Goal: Task Accomplishment & Management: Complete application form

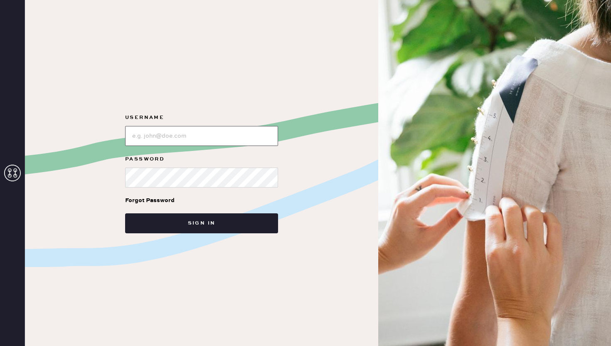
click at [194, 137] on input "loginName" at bounding box center [201, 136] width 153 height 20
type input "REFORMATIONCHARLESTON"
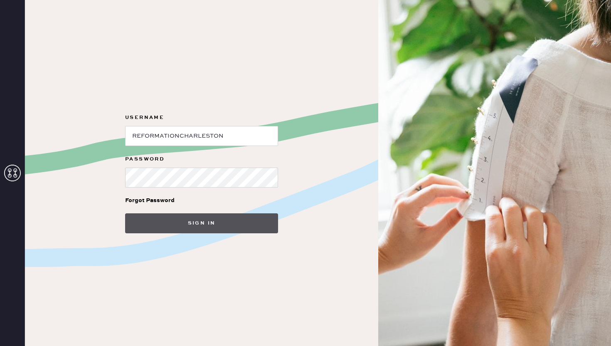
click at [203, 221] on button "Sign in" at bounding box center [201, 223] width 153 height 20
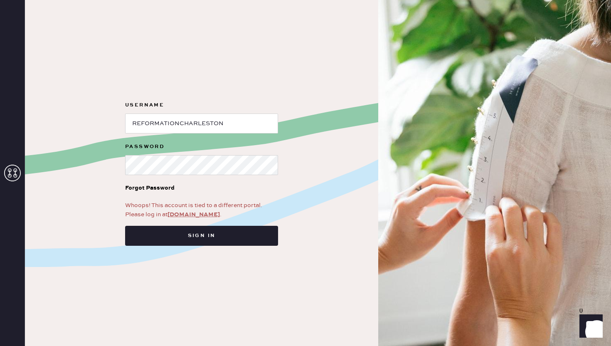
click at [193, 211] on link "app.hemster.co" at bounding box center [193, 214] width 52 height 7
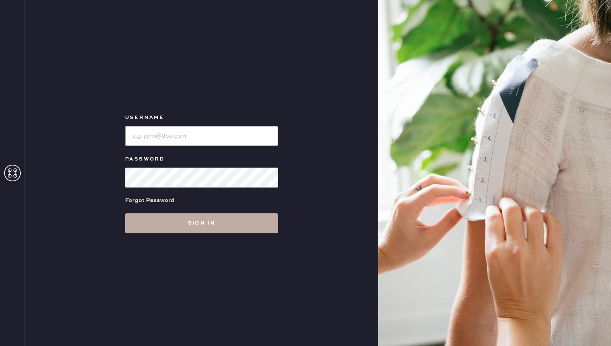
type input "REFORMATIONCHARLESTON"
click at [199, 229] on button "Sign in" at bounding box center [201, 223] width 153 height 20
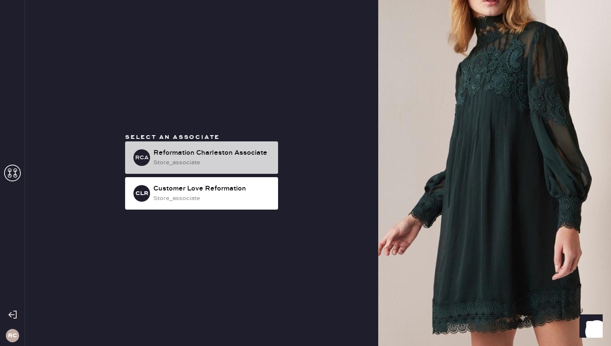
click at [200, 161] on div "store_associate" at bounding box center [212, 162] width 118 height 9
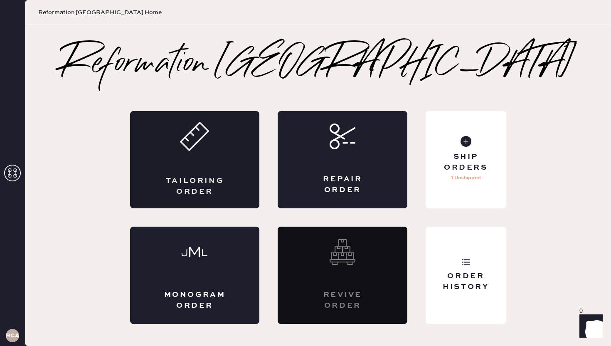
click at [239, 145] on div "Tailoring Order" at bounding box center [195, 159] width 130 height 97
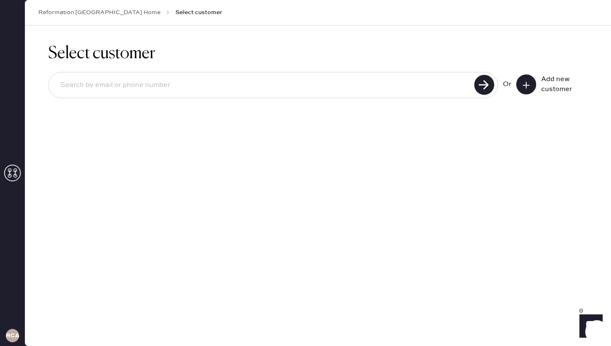
click at [530, 87] on icon at bounding box center [526, 85] width 8 height 8
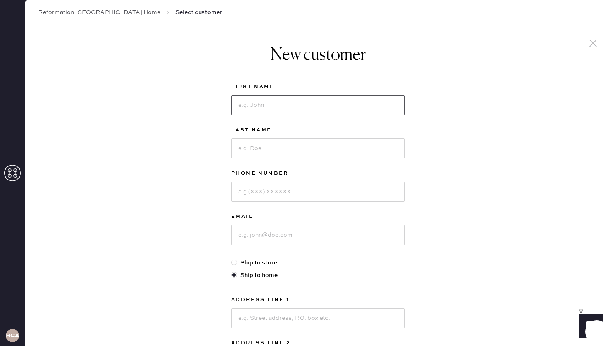
click at [281, 107] on input at bounding box center [318, 105] width 174 height 20
type input "Wendy"
type input "Riccione"
click at [277, 191] on input at bounding box center [318, 192] width 174 height 20
type input "6102234242"
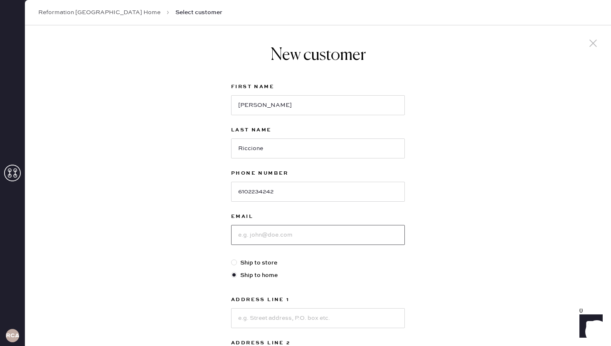
click at [274, 236] on input at bounding box center [318, 235] width 174 height 20
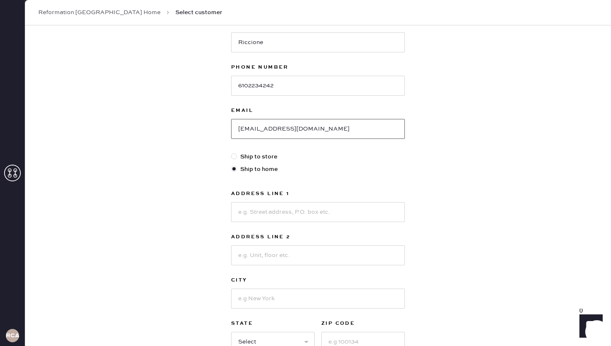
scroll to position [117, 0]
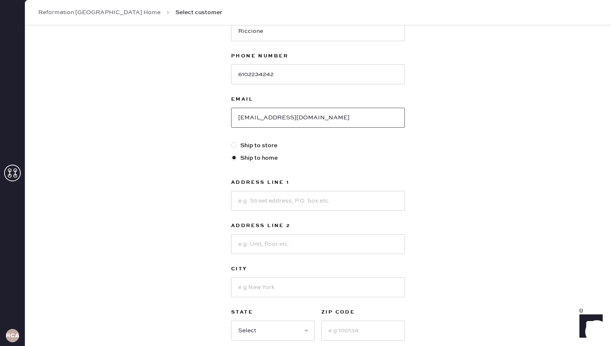
type input "priccione@msn.com"
click at [287, 202] on input at bounding box center [318, 201] width 174 height 20
type input "513 Binnacle Way"
click at [284, 292] on input at bounding box center [318, 287] width 174 height 20
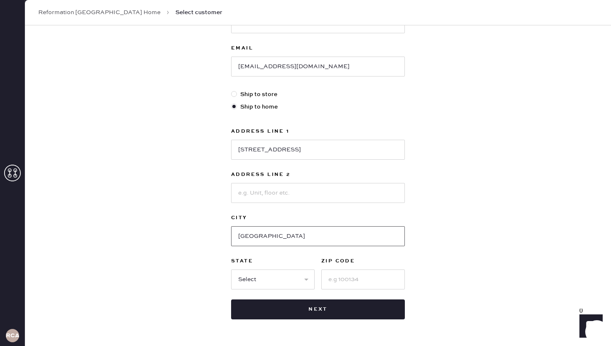
scroll to position [172, 0]
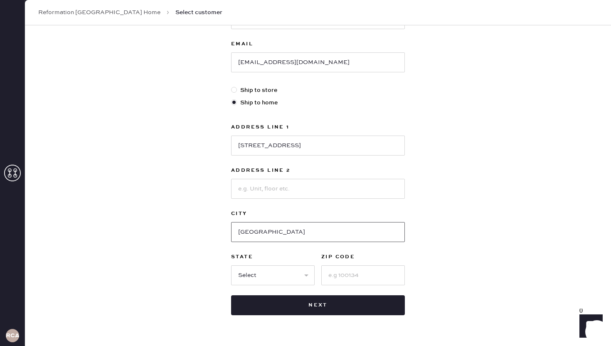
type input "Charleston"
click at [344, 278] on input at bounding box center [362, 275] width 83 height 20
type input "29492"
click at [267, 274] on select "Select AK AL AR AZ CA CO CT DC DE FL GA HI IA ID IL IN KS KY LA MA MD ME MI MN …" at bounding box center [272, 275] width 83 height 20
select select "SC"
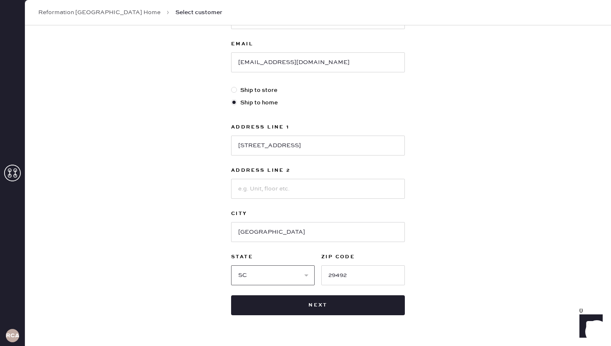
click at [231, 265] on select "Select AK AL AR AZ CA CO CT DC DE FL GA HI IA ID IL IN KS KY LA MA MD ME MI MN …" at bounding box center [272, 275] width 83 height 20
click at [523, 260] on div "New customer First Name Wendy Last Name Riccione Phone Number 6102234242 Email …" at bounding box center [318, 110] width 586 height 515
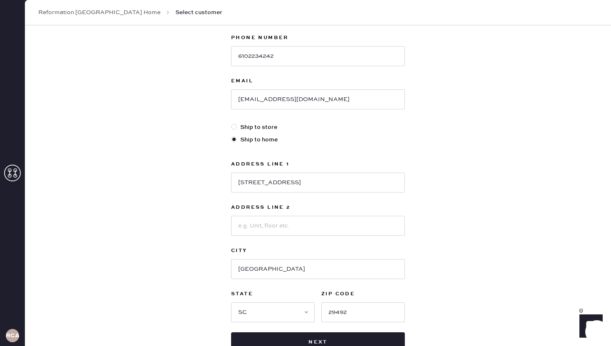
scroll to position [169, 0]
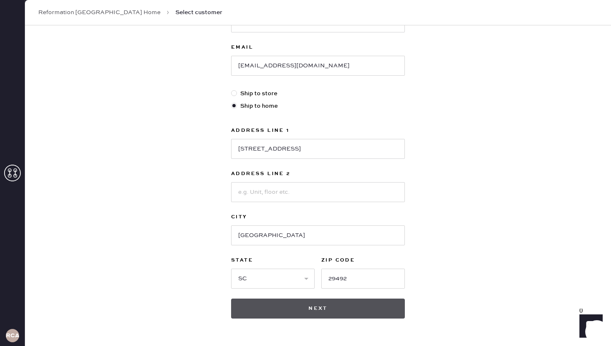
click at [309, 310] on button "Next" at bounding box center [318, 308] width 174 height 20
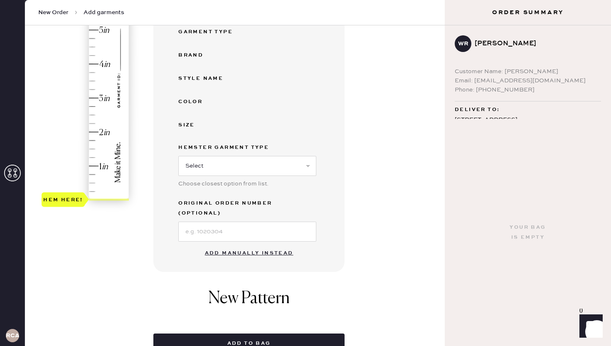
scroll to position [160, 0]
click at [236, 245] on button "Add manually instead" at bounding box center [249, 253] width 98 height 17
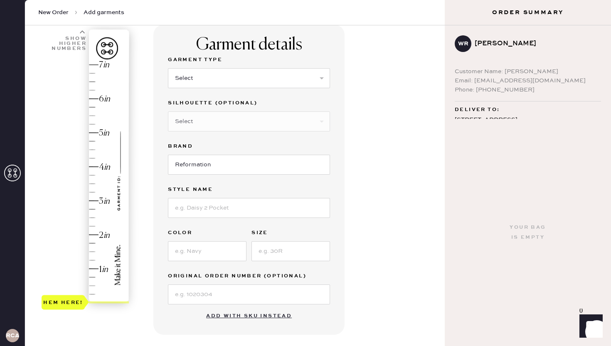
scroll to position [58, 0]
click at [237, 73] on select "Select Basic Skirt Jeans Leggings Pants Shorts Basic Sleeved Dress Basic Sleeve…" at bounding box center [249, 79] width 162 height 20
select select "6"
click at [168, 69] on select "Select Basic Skirt Jeans Leggings Pants Shorts Basic Sleeved Dress Basic Sleeve…" at bounding box center [249, 79] width 162 height 20
click at [211, 121] on select "Select Maxi Dress Midi Dress Mini Dress Other" at bounding box center [249, 122] width 162 height 20
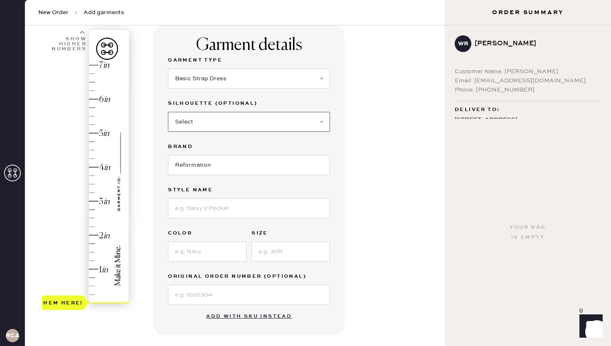
select select "39"
click at [168, 112] on select "Select Maxi Dress Midi Dress Mini Dress Other" at bounding box center [249, 122] width 162 height 20
click at [211, 208] on input at bounding box center [249, 208] width 162 height 20
type input "Daniela Dress"
click at [207, 257] on input at bounding box center [207, 251] width 78 height 20
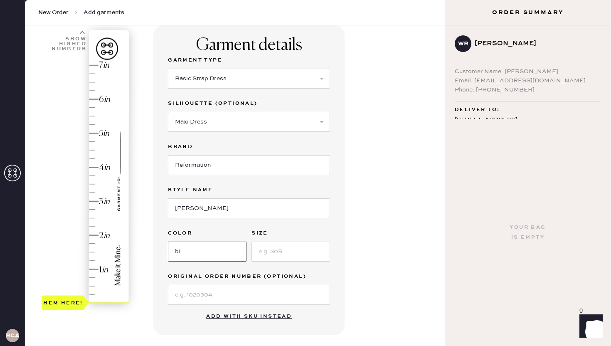
type input "b"
type input "Black Pearl"
type input "0"
click at [213, 287] on input at bounding box center [249, 295] width 162 height 20
paste input "S29466663"
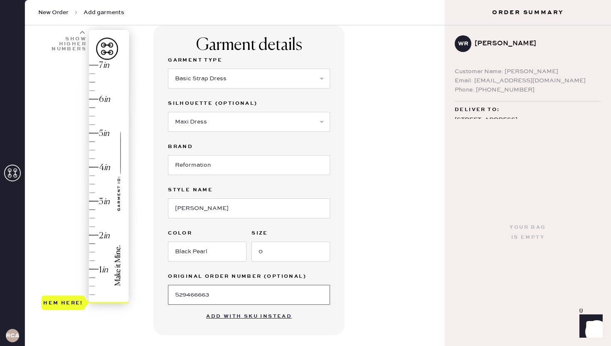
type input "S29466663"
click at [391, 263] on div "Garment details Garment Type Select Basic Skirt Jeans Leggings Pants Shorts Bas…" at bounding box center [295, 272] width 285 height 495
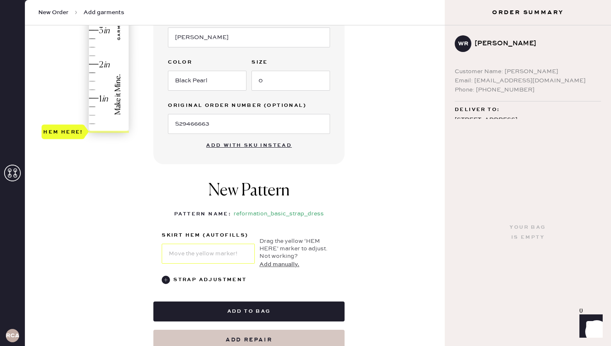
scroll to position [238, 0]
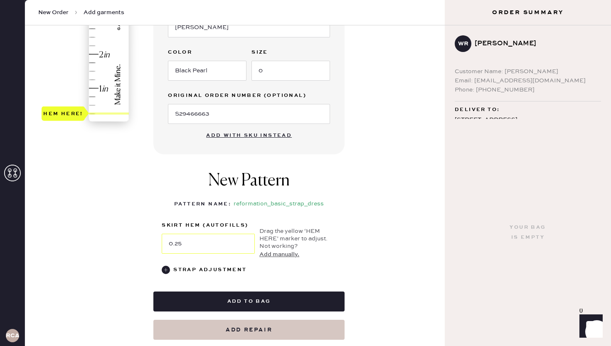
type input "0.5"
drag, startPoint x: 67, startPoint y: 120, endPoint x: 67, endPoint y: 103, distance: 17.0
click at [67, 103] on div "Hem here!" at bounding box center [63, 105] width 40 height 10
click at [372, 115] on div "Garment details Garment Type Select Basic Skirt Jeans Leggings Pants Shorts Bas…" at bounding box center [295, 91] width 285 height 495
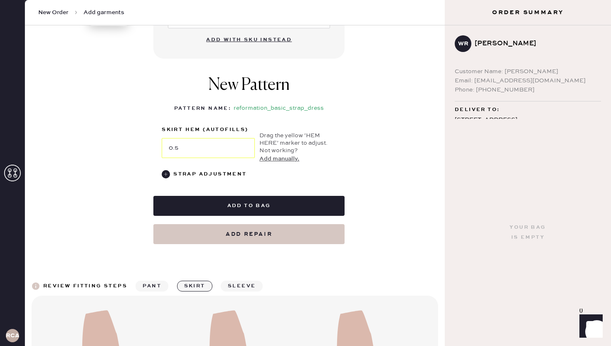
scroll to position [350, 0]
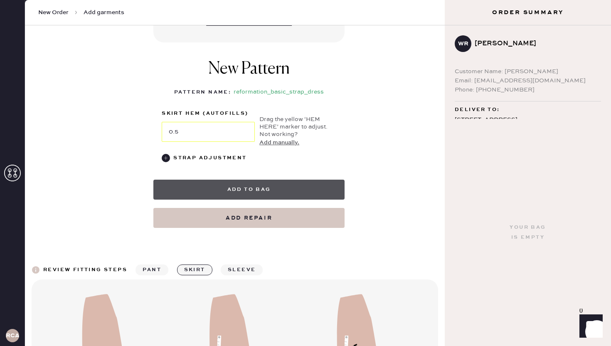
click at [302, 189] on button "Add to bag" at bounding box center [248, 189] width 191 height 20
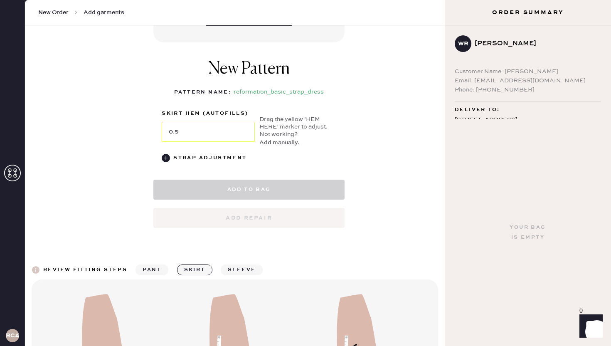
select select "6"
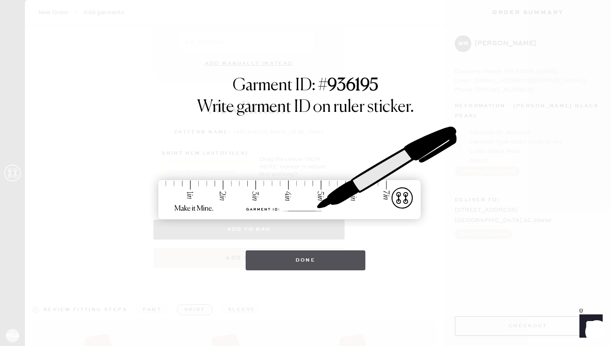
click at [318, 265] on button "Done" at bounding box center [305, 260] width 120 height 20
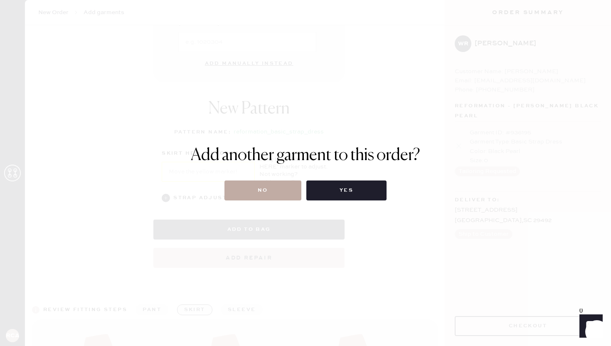
click at [265, 184] on button "No" at bounding box center [262, 190] width 77 height 20
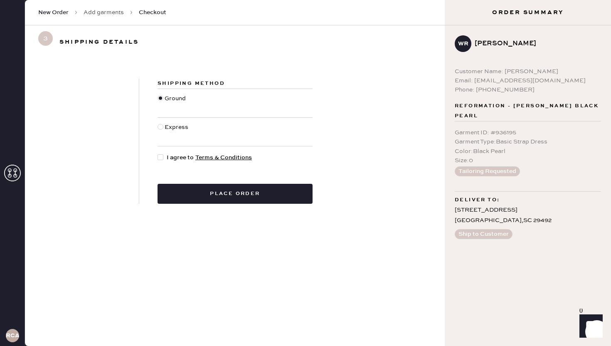
click at [162, 155] on div at bounding box center [160, 157] width 6 height 6
click at [158, 153] on input "I agree to Terms & Conditions" at bounding box center [157, 153] width 0 height 0
checkbox input "true"
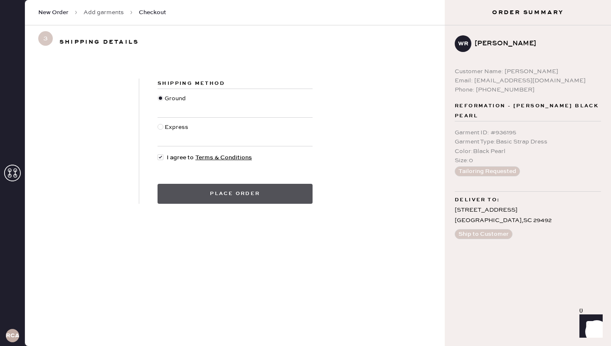
click at [209, 192] on button "Place order" at bounding box center [234, 194] width 155 height 20
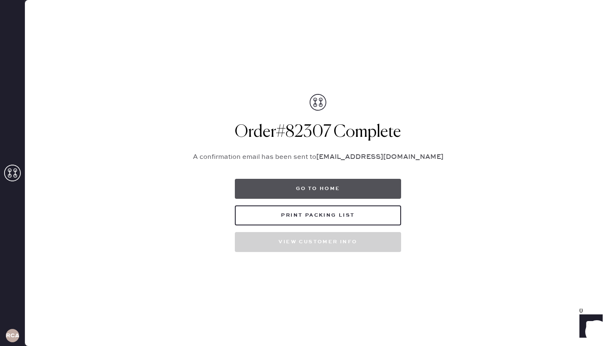
click at [331, 184] on button "Go to home" at bounding box center [318, 189] width 166 height 20
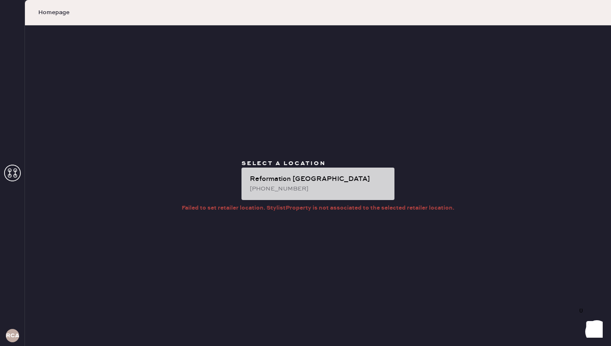
click at [311, 189] on div "(803) 715-3298" at bounding box center [319, 188] width 138 height 9
click at [310, 186] on div "(803) 715-3298" at bounding box center [319, 188] width 138 height 9
click at [308, 169] on div "Reformation Charleston (803) 715-3298" at bounding box center [317, 183] width 153 height 32
click at [304, 180] on div "Reformation Charleston" at bounding box center [319, 179] width 138 height 10
click at [297, 186] on div "(803) 715-3298" at bounding box center [319, 188] width 138 height 9
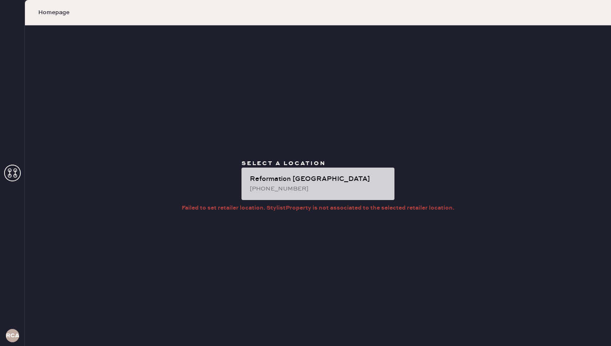
click at [341, 172] on div "Reformation Charleston (803) 715-3298" at bounding box center [317, 183] width 153 height 32
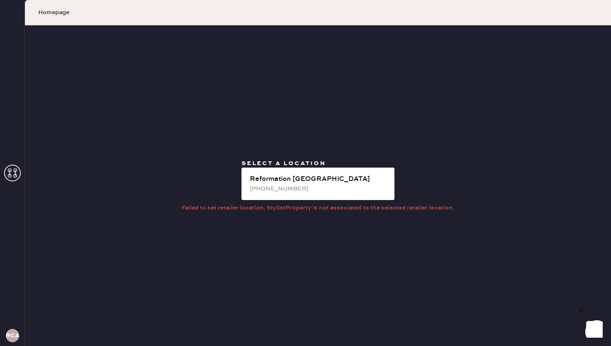
click at [64, 12] on span "Homepage" at bounding box center [53, 12] width 31 height 8
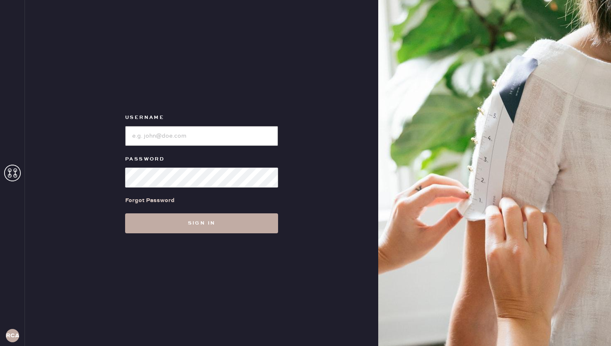
type input "REFORMATIONCHARLESTON"
click at [173, 226] on button "Sign in" at bounding box center [201, 223] width 153 height 20
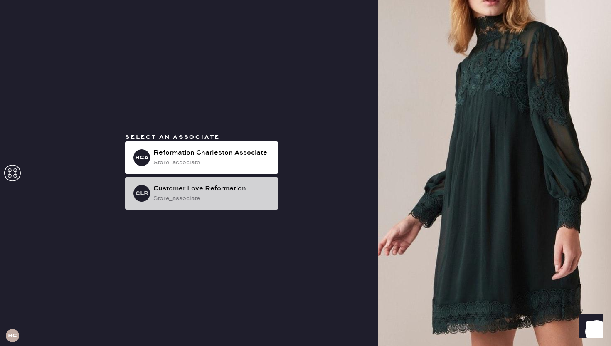
click at [202, 186] on div "Customer Love Reformation" at bounding box center [212, 189] width 118 height 10
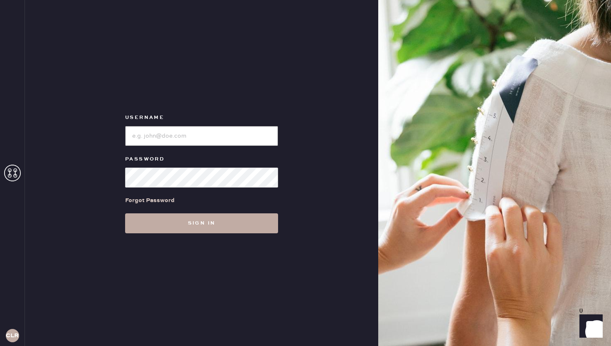
type input "REFORMATIONCHARLESTON"
click at [210, 227] on button "Sign in" at bounding box center [201, 223] width 153 height 20
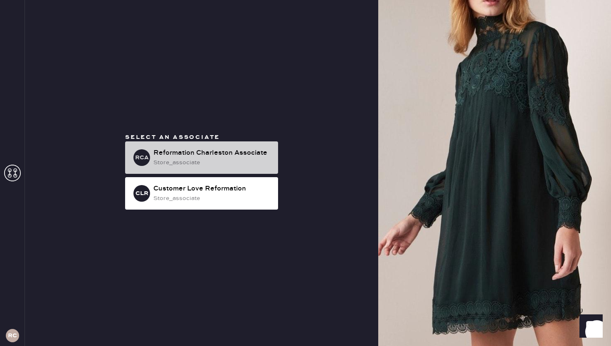
click at [226, 171] on div "RCA Reformation Charleston Associate store_associate" at bounding box center [201, 157] width 153 height 32
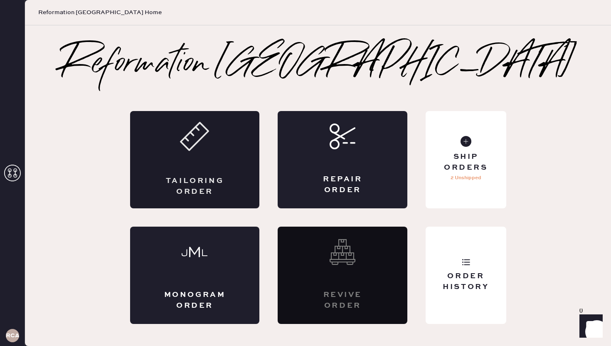
click at [227, 185] on div "Tailoring Order" at bounding box center [195, 159] width 130 height 97
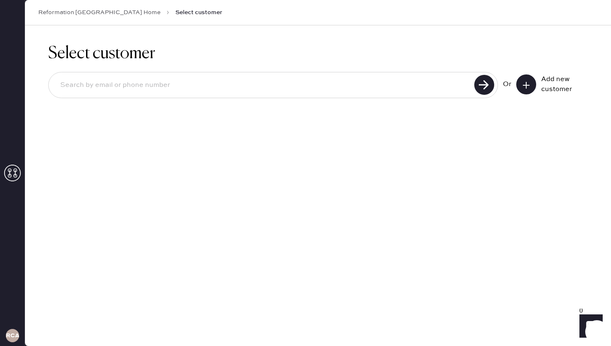
click at [525, 88] on icon at bounding box center [526, 85] width 8 height 8
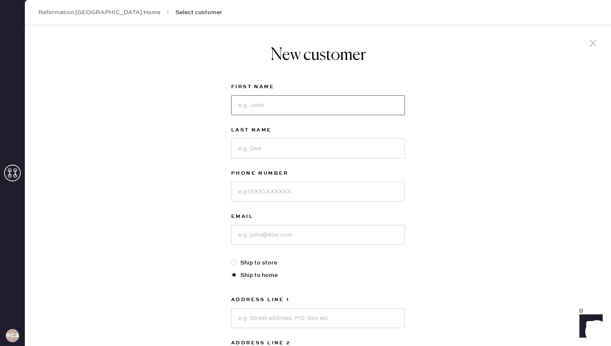
click at [242, 109] on input at bounding box center [318, 105] width 174 height 20
click at [265, 105] on input "audrey" at bounding box center [318, 105] width 174 height 20
click at [241, 106] on input "audrey" at bounding box center [318, 105] width 174 height 20
type input "Audrey"
click at [250, 145] on input at bounding box center [318, 148] width 174 height 20
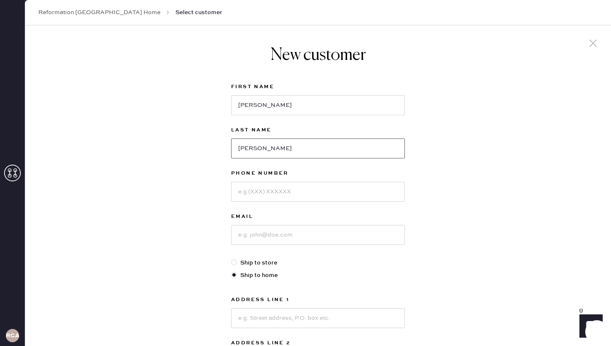
type input "Mcmullen"
click at [272, 199] on input at bounding box center [318, 192] width 174 height 20
type input "7752008285"
click at [263, 229] on input at bounding box center [318, 235] width 174 height 20
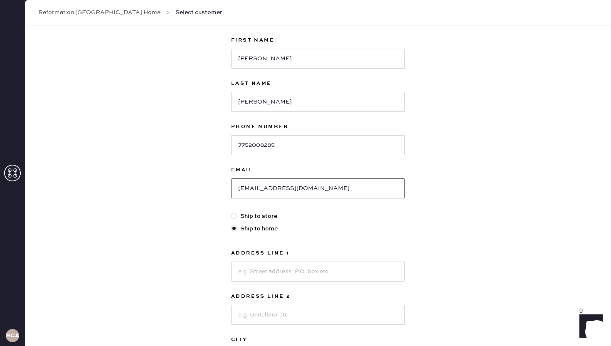
scroll to position [75, 0]
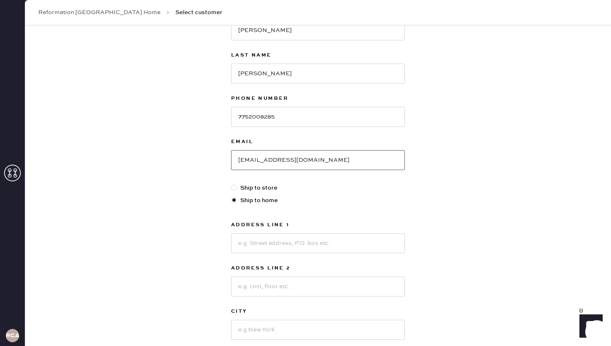
type input "11audreym@gmail.com"
click at [254, 244] on input at bounding box center [318, 243] width 174 height 20
type input "505 salt wedge drive"
click at [251, 279] on input at bounding box center [318, 286] width 174 height 20
click at [257, 330] on input at bounding box center [318, 329] width 174 height 20
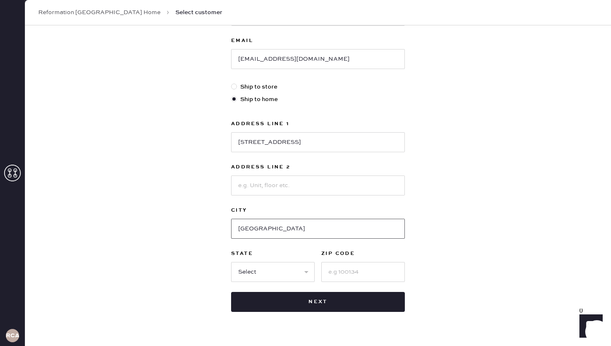
scroll to position [182, 0]
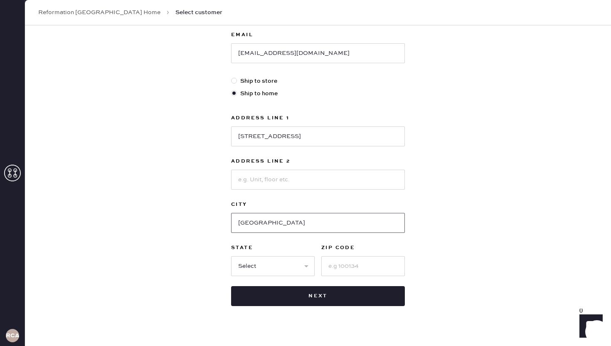
type input "charleston"
click at [329, 255] on div at bounding box center [362, 265] width 83 height 22
click at [341, 268] on input at bounding box center [362, 266] width 83 height 20
type input "29492"
click at [267, 176] on input at bounding box center [318, 179] width 174 height 20
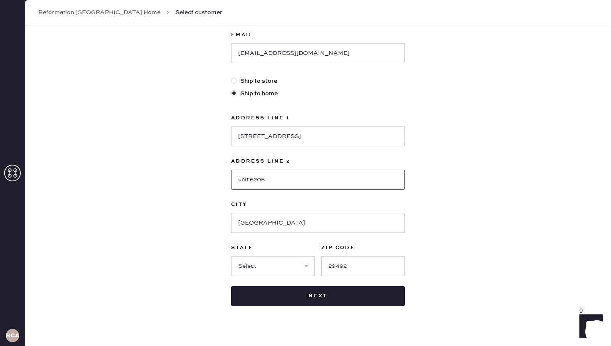
type input "unit 6205"
click at [255, 263] on select "Select AK AL AR AZ CA CO CT DC DE FL GA HI IA ID IL IN KS KY LA MA MD ME MI MN …" at bounding box center [272, 266] width 83 height 20
select select "SC"
click at [231, 256] on select "Select AK AL AR AZ CA CO CT DC DE FL GA HI IA ID IL IN KS KY LA MA MD ME MI MN …" at bounding box center [272, 266] width 83 height 20
click at [289, 213] on input "charleston" at bounding box center [318, 223] width 174 height 20
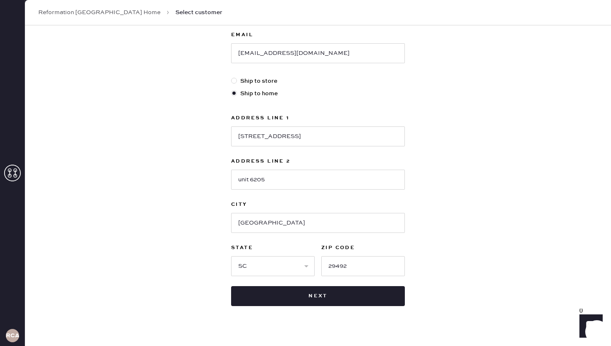
click at [183, 225] on div "New customer First Name Audrey Last Name Mcmullen Phone Number 7752008285 Email…" at bounding box center [318, 101] width 586 height 515
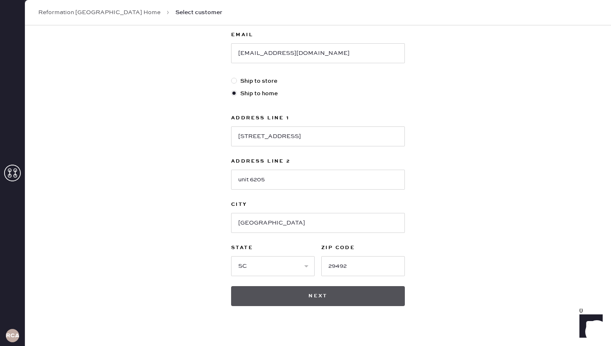
click at [314, 299] on button "Next" at bounding box center [318, 296] width 174 height 20
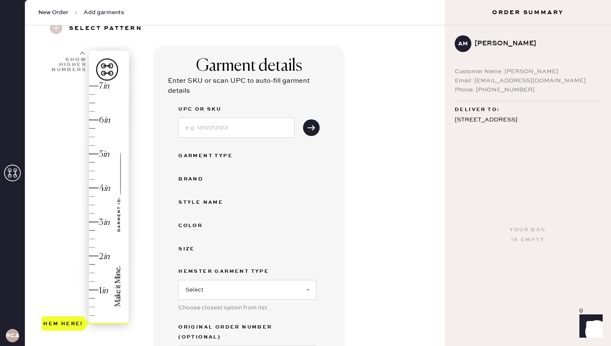
scroll to position [47, 0]
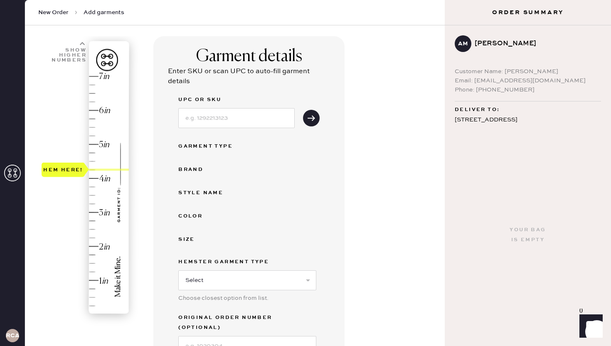
drag, startPoint x: 72, startPoint y: 314, endPoint x: 75, endPoint y: 171, distance: 143.3
click at [75, 171] on div "Hem here!" at bounding box center [63, 169] width 40 height 10
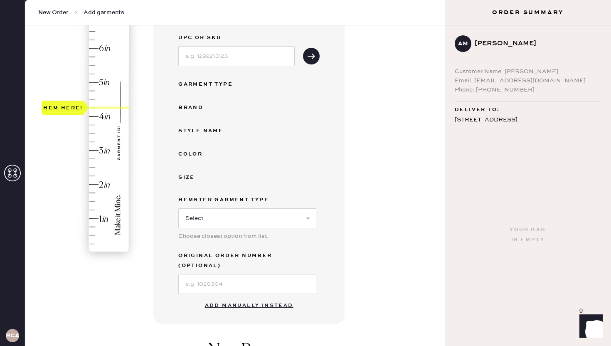
scroll to position [125, 0]
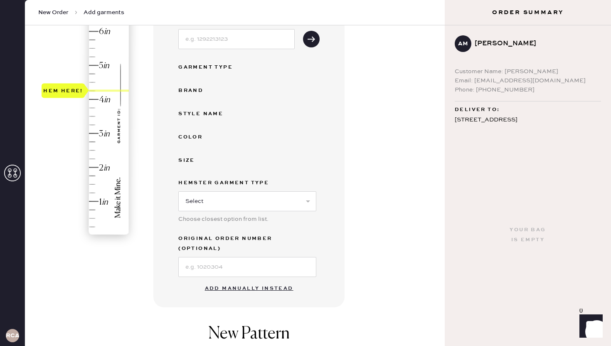
click at [233, 280] on button "Add manually instead" at bounding box center [249, 288] width 98 height 17
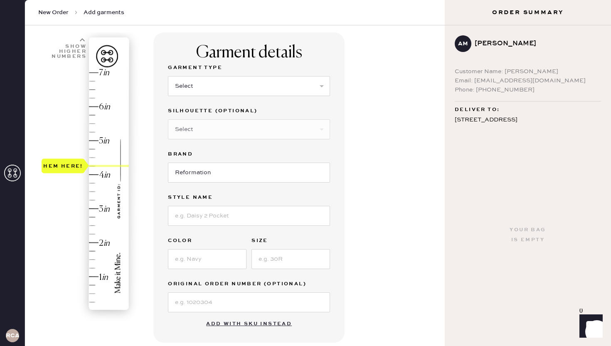
scroll to position [39, 0]
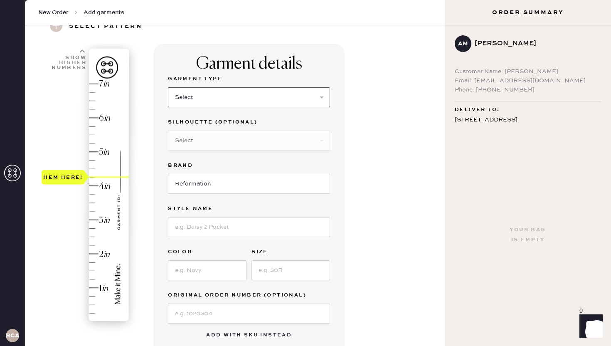
click at [193, 95] on select "Select Basic Skirt Jeans Leggings Pants Shorts Basic Sleeved Dress Basic Sleeve…" at bounding box center [249, 97] width 162 height 20
select select "2"
click at [168, 87] on select "Select Basic Skirt Jeans Leggings Pants Shorts Basic Sleeved Dress Basic Sleeve…" at bounding box center [249, 97] width 162 height 20
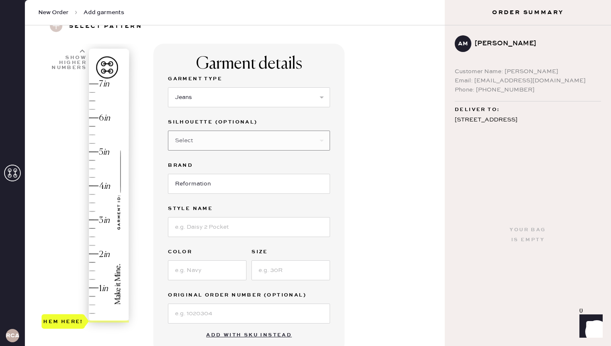
click at [192, 140] on select "Select Other" at bounding box center [249, 140] width 162 height 20
select select "5"
click at [168, 130] on select "Select Shorts Cropped Flare Boot Cut Straight Skinny Other" at bounding box center [249, 140] width 162 height 20
click at [194, 221] on input at bounding box center [249, 227] width 162 height 20
type input "charlee"
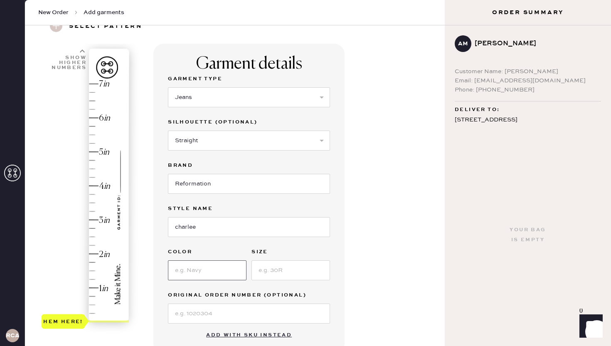
click at [188, 265] on input at bounding box center [207, 270] width 78 height 20
type input "optic white"
click at [271, 274] on input at bounding box center [290, 270] width 78 height 20
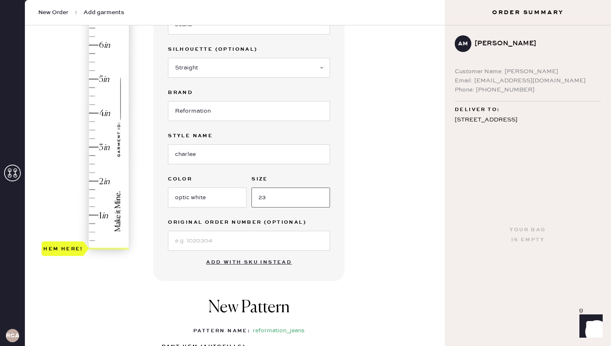
scroll to position [128, 0]
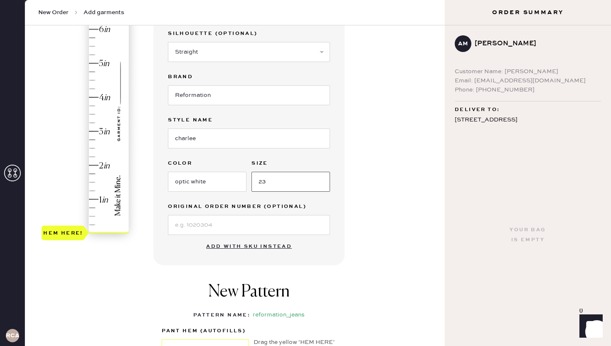
type input "23"
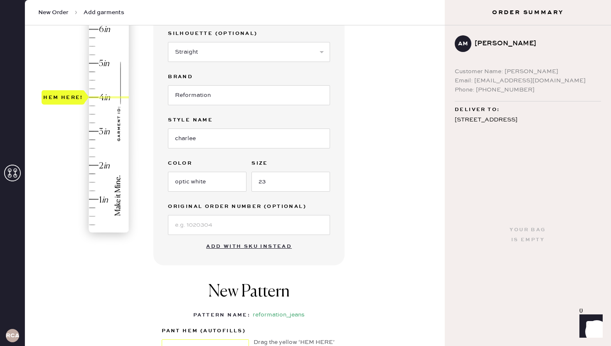
type input "4.25"
drag, startPoint x: 78, startPoint y: 234, endPoint x: 74, endPoint y: 92, distance: 142.1
click at [74, 92] on div "Hem here!" at bounding box center [63, 88] width 40 height 10
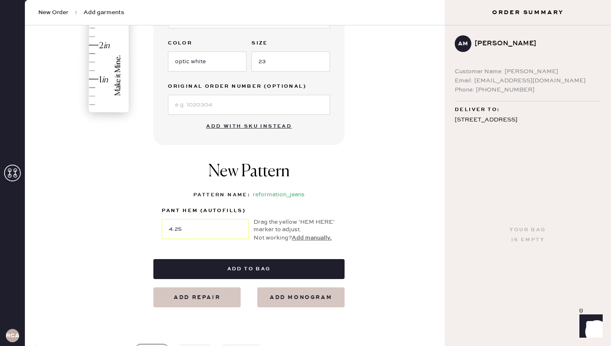
scroll to position [250, 0]
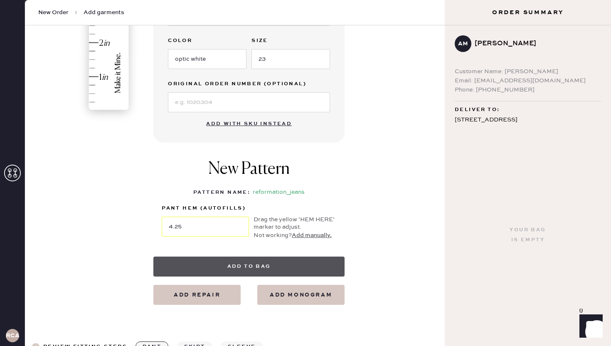
click at [233, 260] on button "Add to bag" at bounding box center [248, 266] width 191 height 20
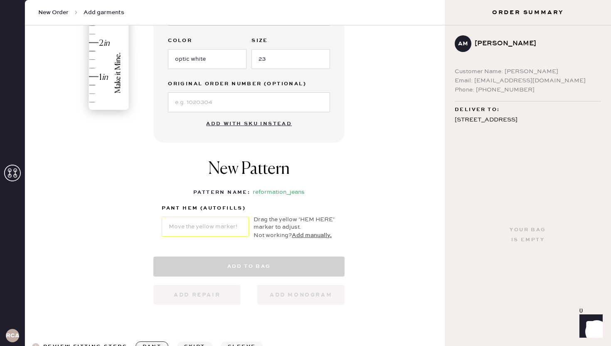
select select "2"
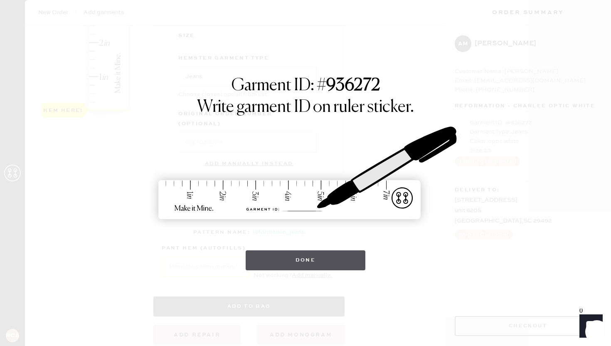
click at [299, 258] on button "Done" at bounding box center [305, 260] width 120 height 20
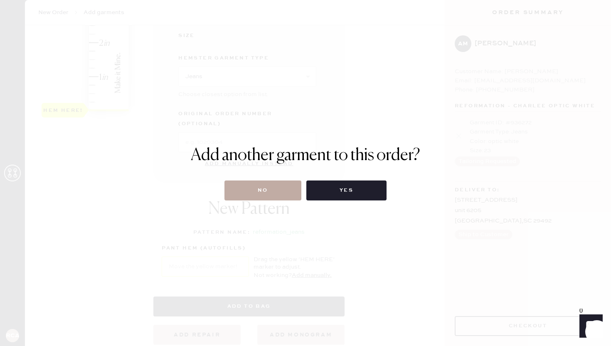
click at [269, 187] on button "No" at bounding box center [262, 190] width 77 height 20
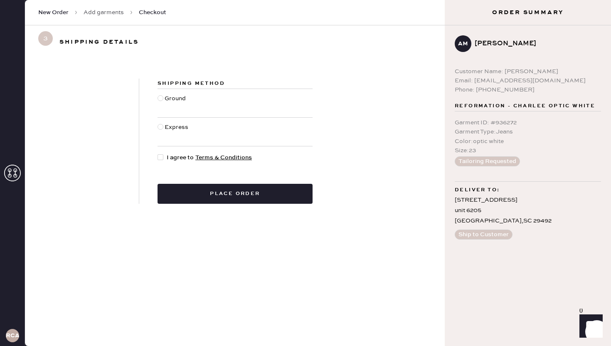
radio input "true"
click at [163, 157] on div at bounding box center [161, 157] width 9 height 9
click at [158, 153] on input "I agree to Terms & Conditions" at bounding box center [157, 153] width 0 height 0
checkbox input "true"
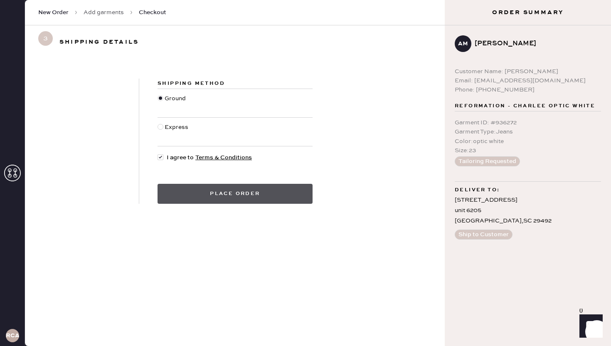
click at [303, 191] on button "Place order" at bounding box center [234, 194] width 155 height 20
